Goal: Task Accomplishment & Management: Complete application form

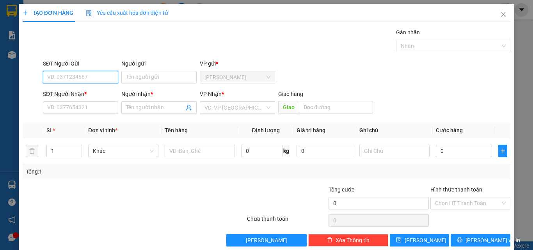
click at [95, 78] on input "SĐT Người Gửi" at bounding box center [80, 77] width 75 height 12
paste input "0972542256"
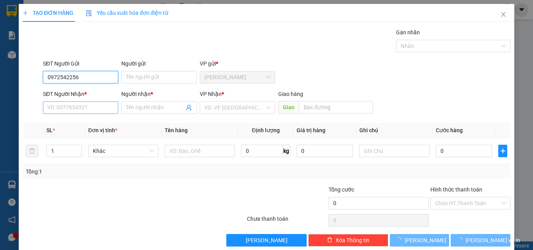
type input "0972542256"
click at [83, 107] on input "SĐT Người Nhận *" at bounding box center [80, 107] width 75 height 12
paste input "0972542256"
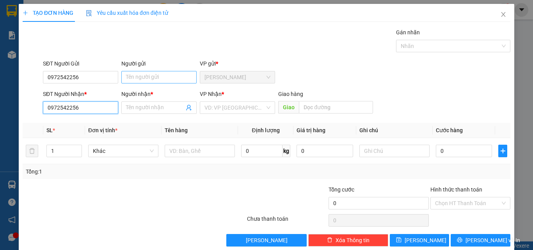
type input "0972542256"
click at [141, 72] on input "Người gửi" at bounding box center [158, 77] width 75 height 12
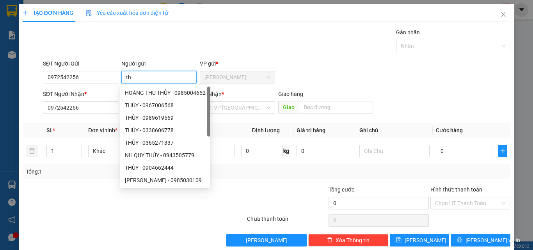
type input "t"
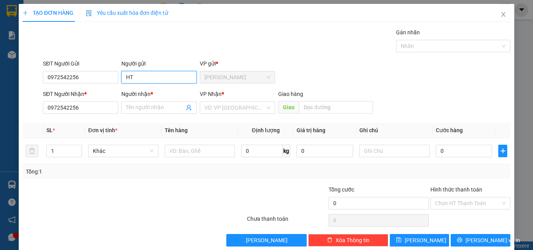
type input "H"
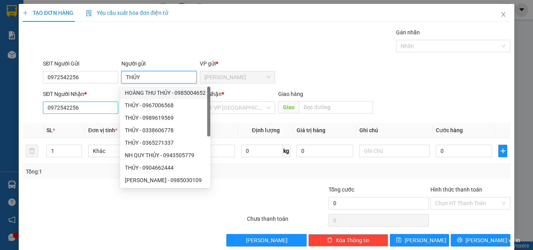
type input "THỦY"
click at [94, 105] on input "0972542256" at bounding box center [80, 107] width 75 height 12
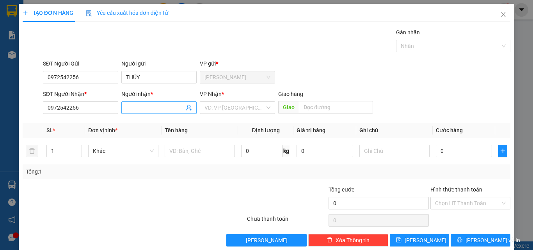
click at [134, 106] on input "Người nhận *" at bounding box center [155, 107] width 58 height 9
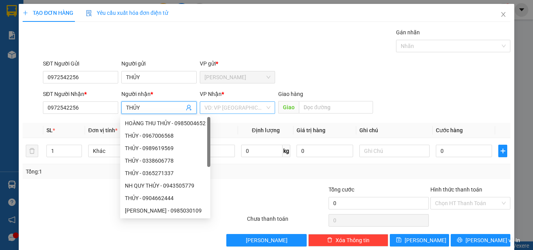
type input "THỦY"
click at [224, 107] on input "search" at bounding box center [235, 108] width 61 height 12
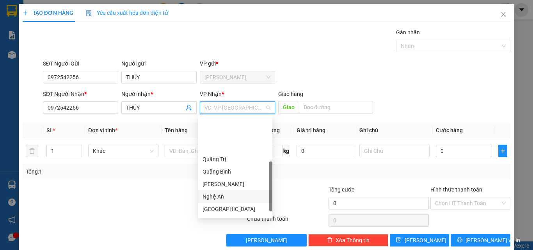
scroll to position [87, 0]
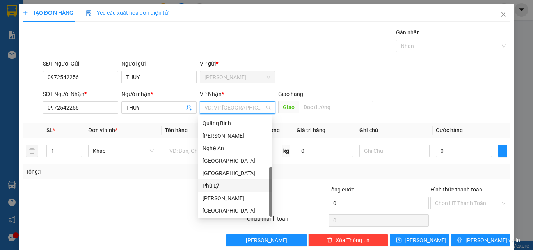
click at [219, 184] on div "Phủ Lý" at bounding box center [235, 186] width 65 height 9
click at [166, 151] on input "text" at bounding box center [200, 151] width 70 height 12
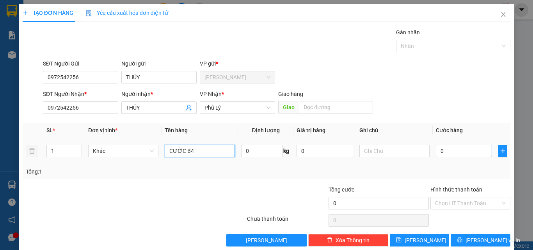
type input "CƯỚC B4"
click at [462, 152] on input "0" at bounding box center [464, 151] width 56 height 12
type input "5"
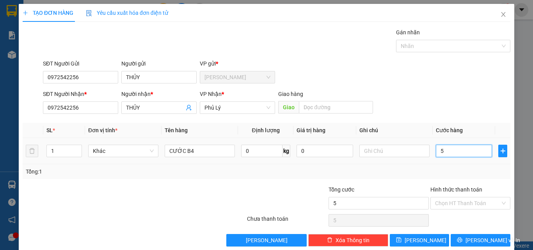
type input "50"
type input "500"
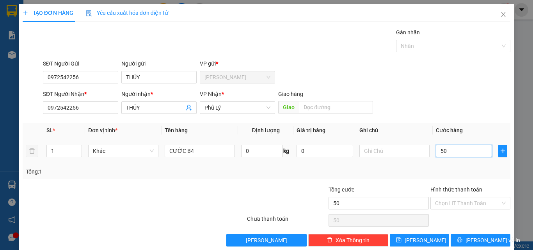
type input "500"
type input "5.000"
type input "50.000"
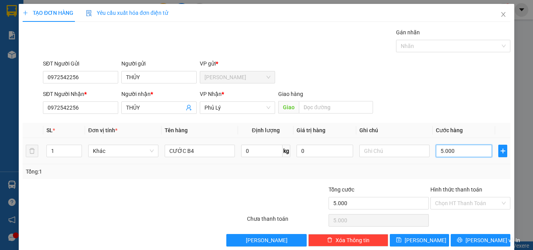
type input "50.000"
type input "500.000"
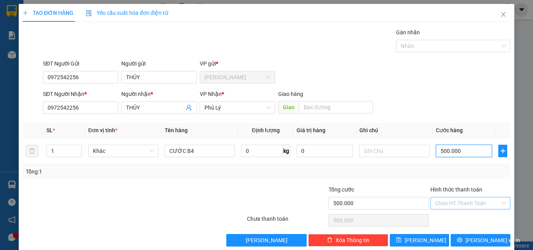
type input "500.000"
click at [451, 201] on input "Hình thức thanh toán" at bounding box center [467, 204] width 65 height 12
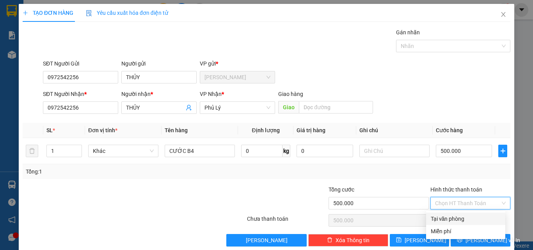
click at [450, 218] on div "Tại văn phòng" at bounding box center [466, 219] width 70 height 9
type input "0"
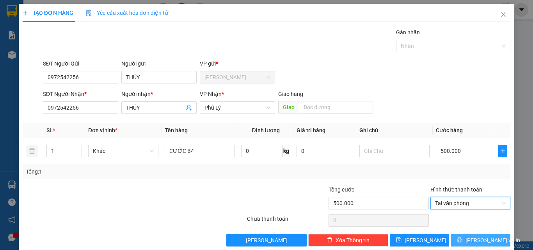
click at [463, 237] on icon "printer" at bounding box center [459, 239] width 5 height 5
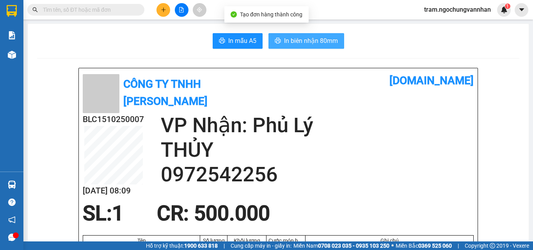
click at [301, 42] on span "In biên nhận 80mm" at bounding box center [311, 41] width 54 height 10
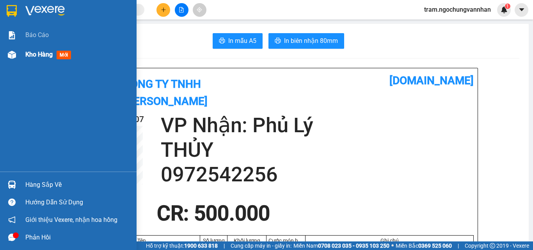
click at [38, 51] on span "Kho hàng" at bounding box center [38, 54] width 27 height 7
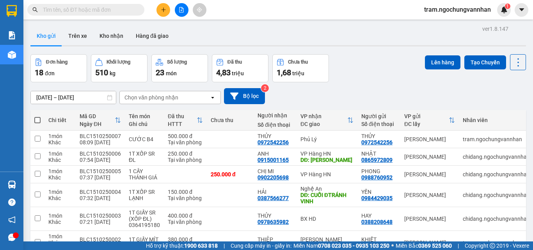
click at [38, 120] on span at bounding box center [37, 120] width 6 height 6
click at [37, 116] on input "checkbox" at bounding box center [37, 116] width 0 height 0
checkbox input "true"
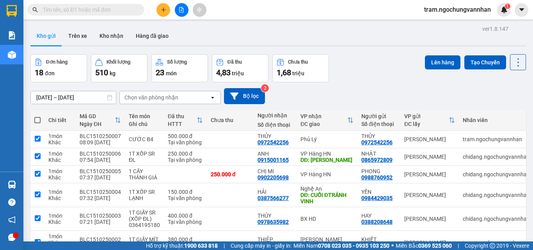
checkbox input "true"
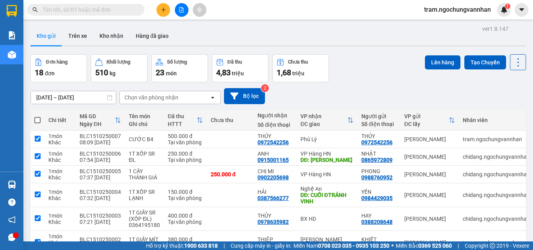
checkbox input "true"
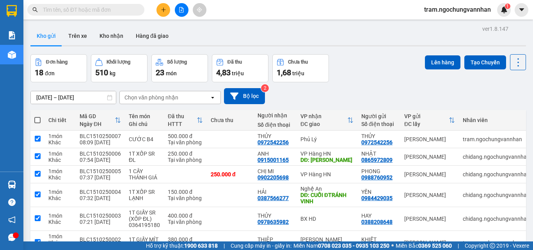
checkbox input "true"
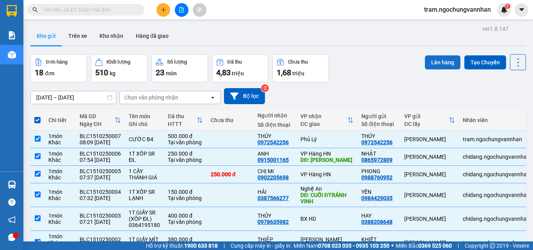
click at [436, 61] on button "Lên hàng" at bounding box center [443, 62] width 36 height 14
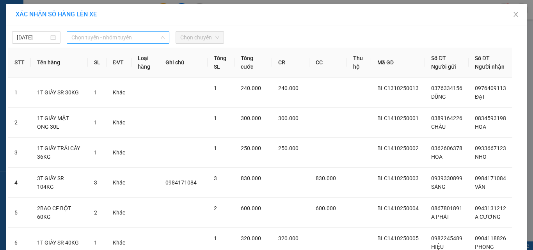
click at [118, 42] on span "Chọn tuyến - nhóm tuyến" at bounding box center [117, 38] width 93 height 12
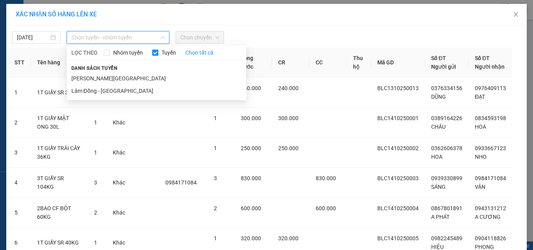
drag, startPoint x: 116, startPoint y: 87, endPoint x: 132, endPoint y: 73, distance: 21.6
click at [116, 88] on li "Lâm Đồng - [GEOGRAPHIC_DATA]" at bounding box center [157, 91] width 180 height 12
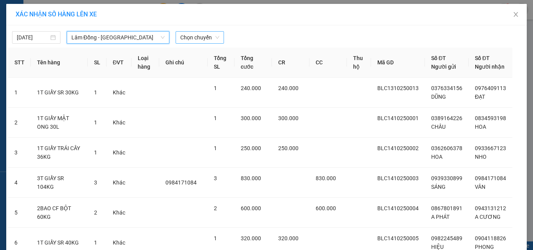
click at [187, 38] on span "Chọn chuyến" at bounding box center [199, 38] width 39 height 12
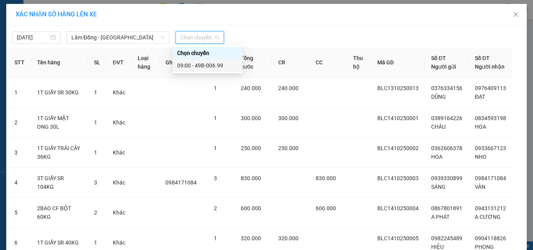
click at [200, 62] on div "09:00 - 49B-006.99" at bounding box center [207, 65] width 61 height 9
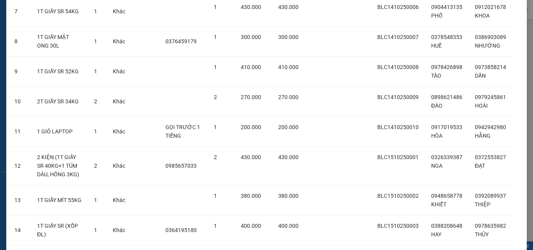
scroll to position [454, 0]
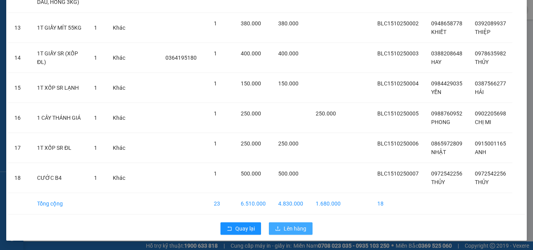
click at [293, 227] on span "Lên hàng" at bounding box center [295, 228] width 23 height 9
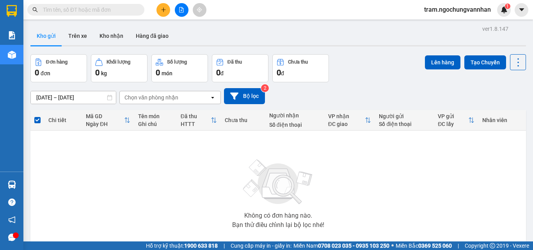
click at [186, 14] on button at bounding box center [182, 10] width 14 height 14
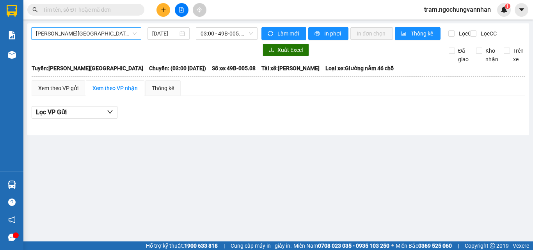
click at [81, 34] on span "[PERSON_NAME][GEOGRAPHIC_DATA]" at bounding box center [86, 34] width 101 height 12
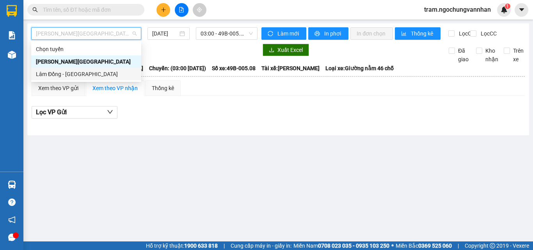
click at [68, 73] on div "Lâm Đồng - [GEOGRAPHIC_DATA]" at bounding box center [86, 74] width 101 height 9
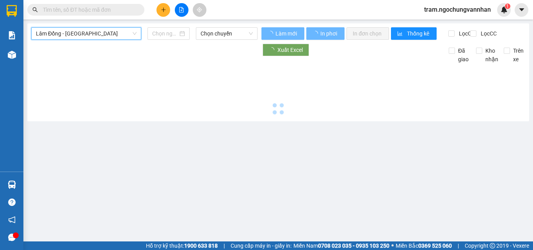
type input "[DATE]"
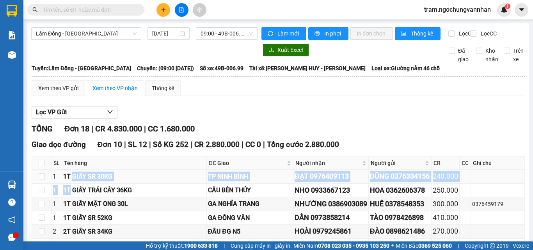
click at [71, 190] on tbody "1 1T GIẤY SR 30KG [GEOGRAPHIC_DATA] ĐẠT 0976409113 DŨNG 0376334156 240.000 1 1T…" at bounding box center [278, 250] width 493 height 161
